Goal: Use online tool/utility: Use online tool/utility

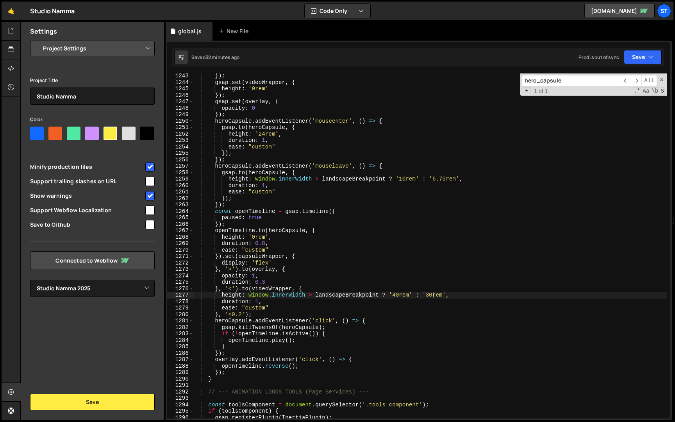
select select "679cb9cacf00799ba4b4c985"
click at [582, 82] on input "hero_capsule" at bounding box center [571, 80] width 98 height 11
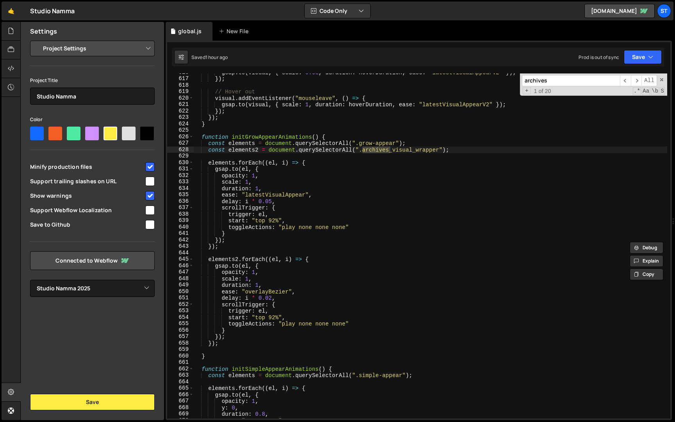
scroll to position [3615, 0]
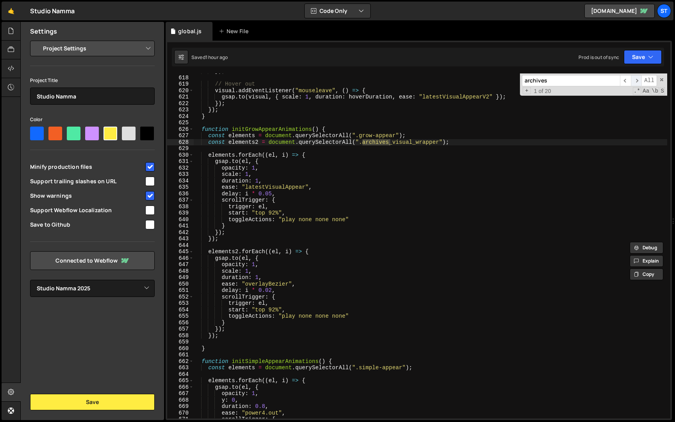
type input "archives"
click at [639, 78] on span "​" at bounding box center [635, 80] width 11 height 11
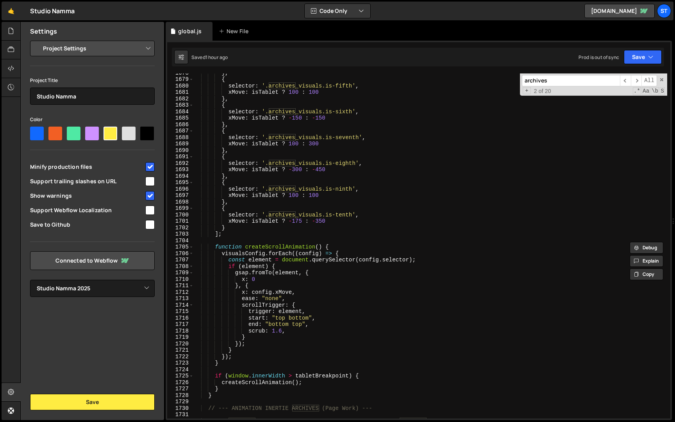
scroll to position [9868, 0]
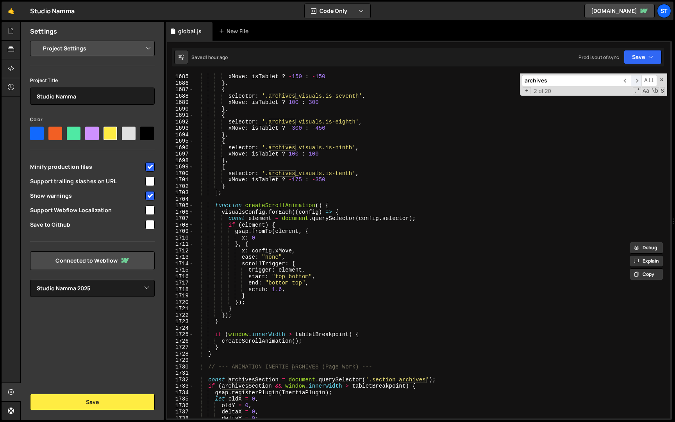
click at [637, 83] on span "​" at bounding box center [635, 80] width 11 height 11
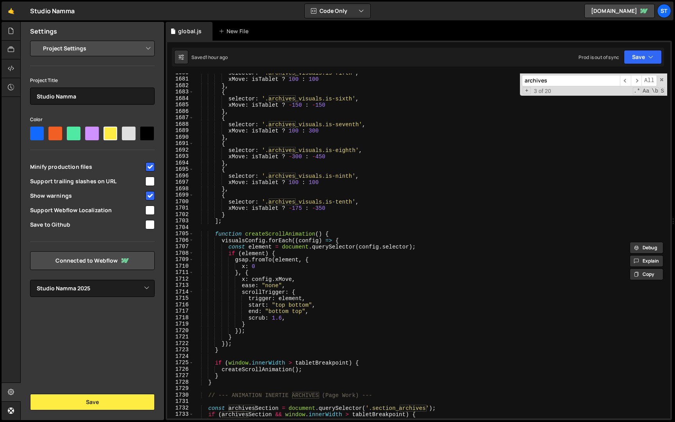
scroll to position [9853, 0]
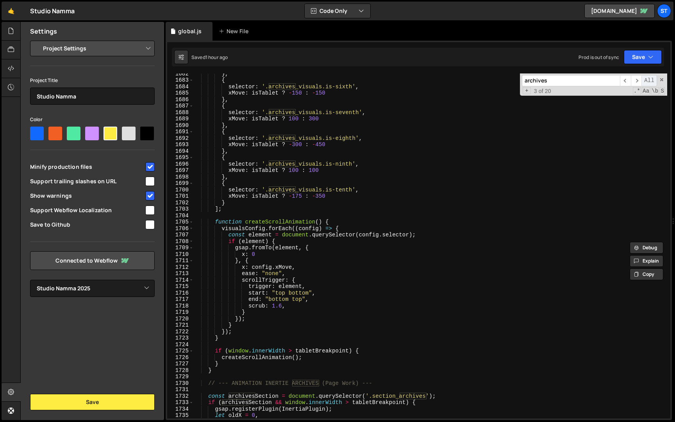
click at [641, 78] on span "All" at bounding box center [649, 80] width 16 height 11
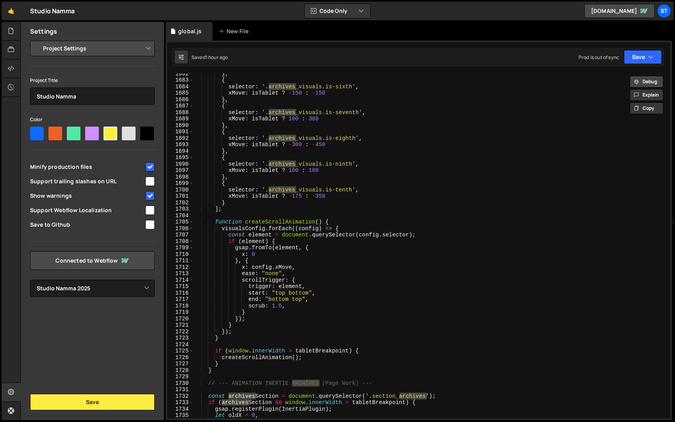
click at [641, 78] on button "Debug" at bounding box center [646, 82] width 34 height 12
type textarea "{ selector: '.archives_visuals.is-sixth',"
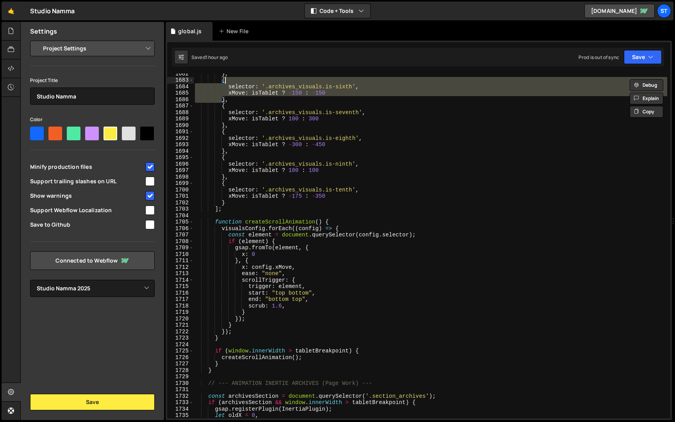
scroll to position [0, 11]
click at [641, 78] on div "Debug Explain Copy global.js New File Saved 1 hour ago Prod is out of sync Upgr…" at bounding box center [419, 221] width 506 height 398
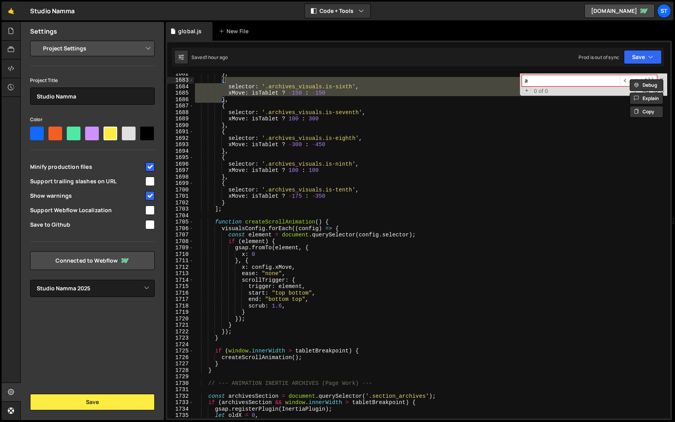
scroll to position [0, 0]
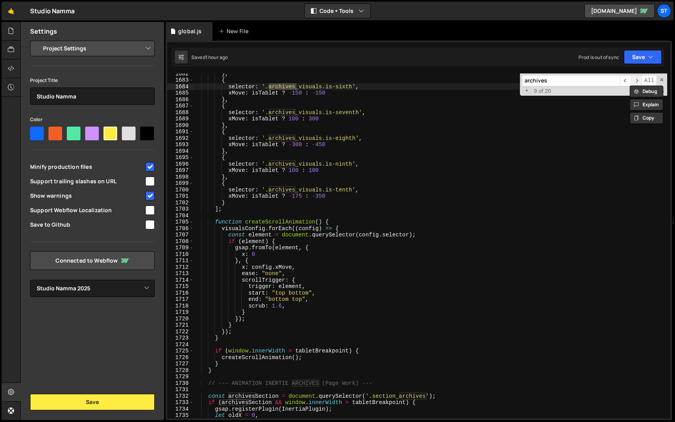
type input "archives"
click at [638, 78] on span "​" at bounding box center [635, 80] width 11 height 11
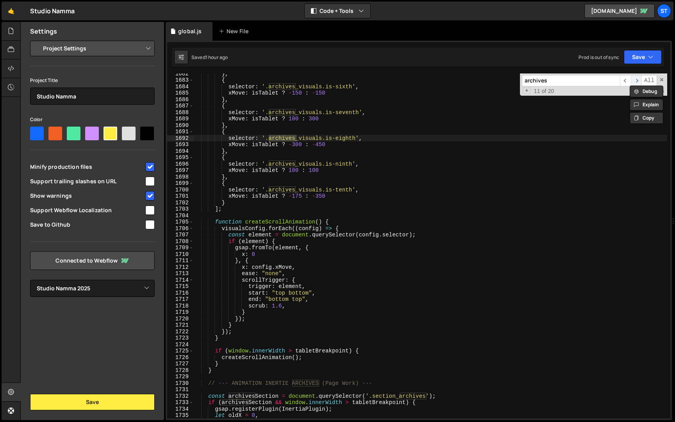
click at [638, 78] on span "​" at bounding box center [635, 80] width 11 height 11
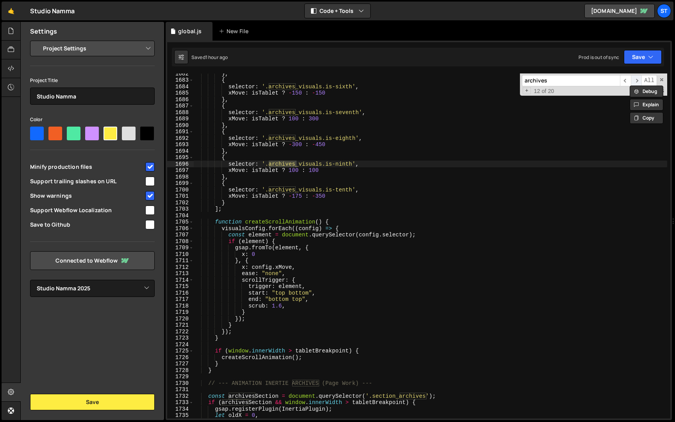
click at [638, 78] on span "​" at bounding box center [635, 80] width 11 height 11
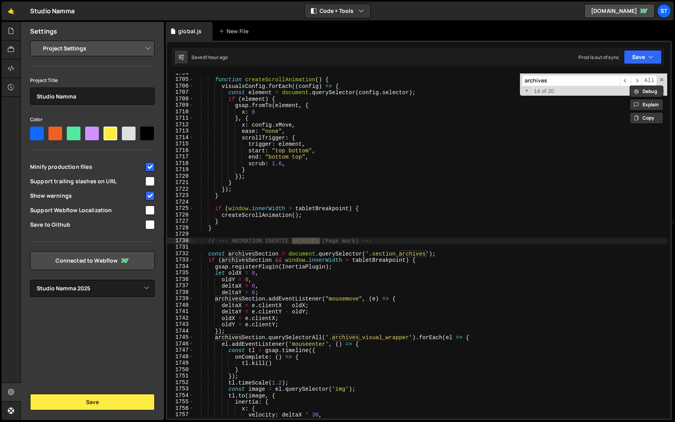
scroll to position [9987, 0]
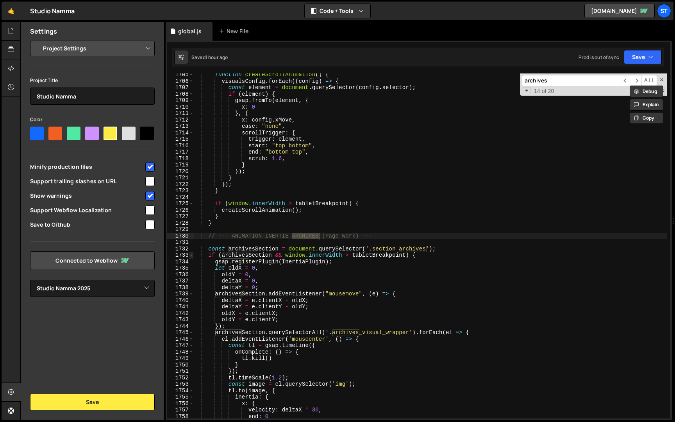
type textarea "// --- ANIMATION INERTIE ARCHIVES (Page Work) ---"
click at [190, 255] on span at bounding box center [191, 255] width 4 height 7
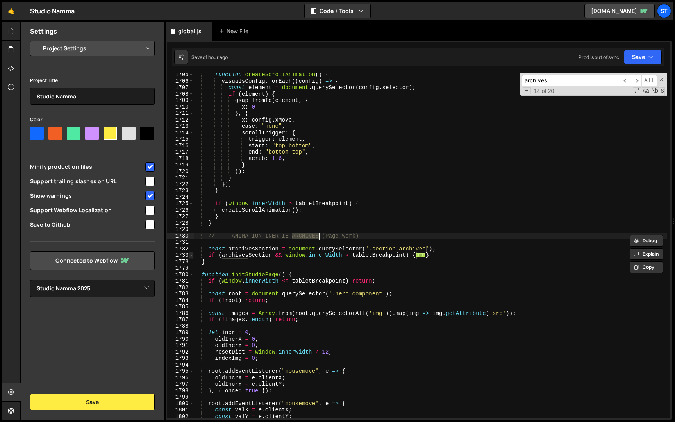
click at [190, 255] on span at bounding box center [191, 255] width 4 height 7
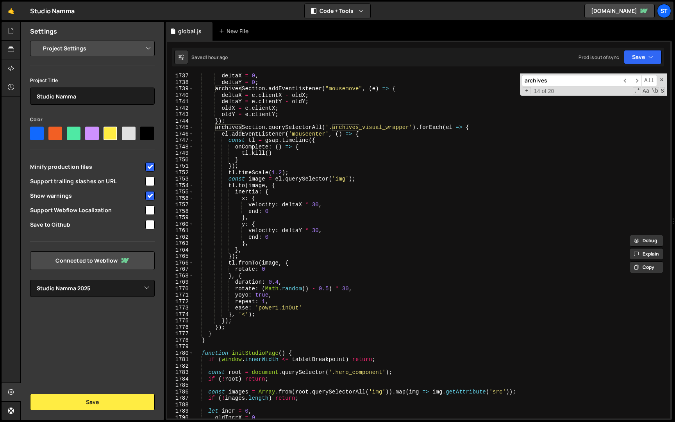
scroll to position [10177, 0]
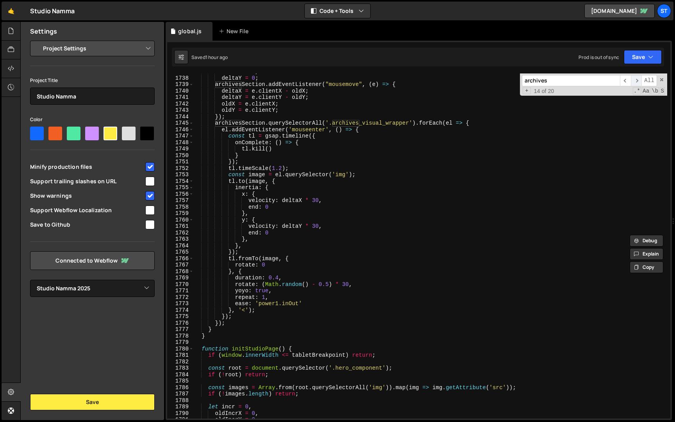
click at [637, 82] on div "Debug Explain Copy global.js New File Saved 1 hour ago Prod is out of sync Upgr…" at bounding box center [419, 221] width 506 height 398
click at [637, 82] on span "​" at bounding box center [635, 80] width 11 height 11
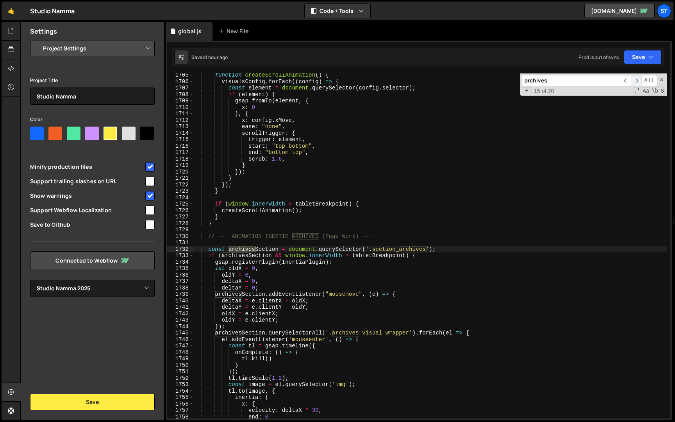
scroll to position [9986, 0]
click at [637, 82] on span "​" at bounding box center [635, 80] width 11 height 11
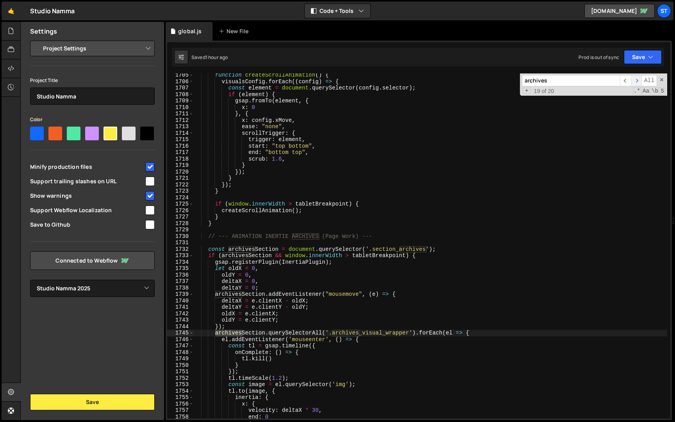
click at [637, 82] on span "​" at bounding box center [635, 80] width 11 height 11
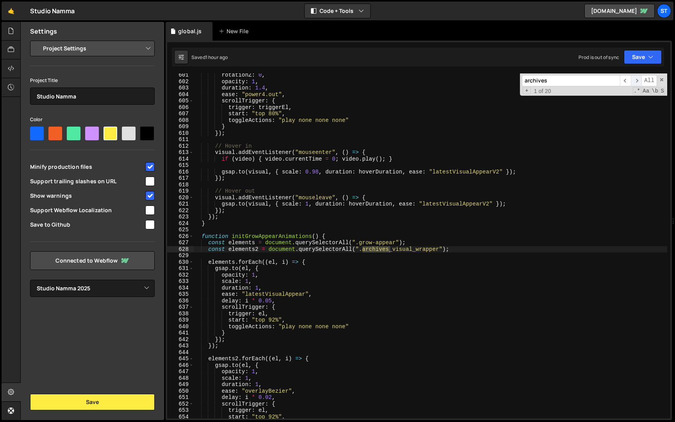
scroll to position [3517, 0]
click at [637, 82] on span "​" at bounding box center [635, 80] width 11 height 11
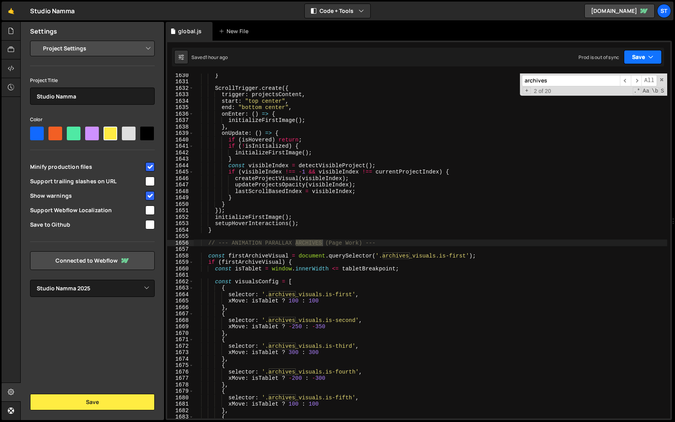
click at [639, 62] on button "Save" at bounding box center [642, 57] width 38 height 14
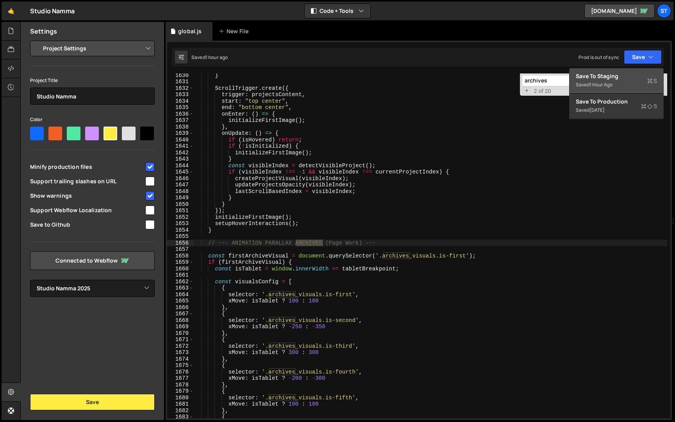
click at [632, 77] on div "Save to Staging S" at bounding box center [615, 76] width 81 height 8
